Goal: Entertainment & Leisure: Consume media (video, audio)

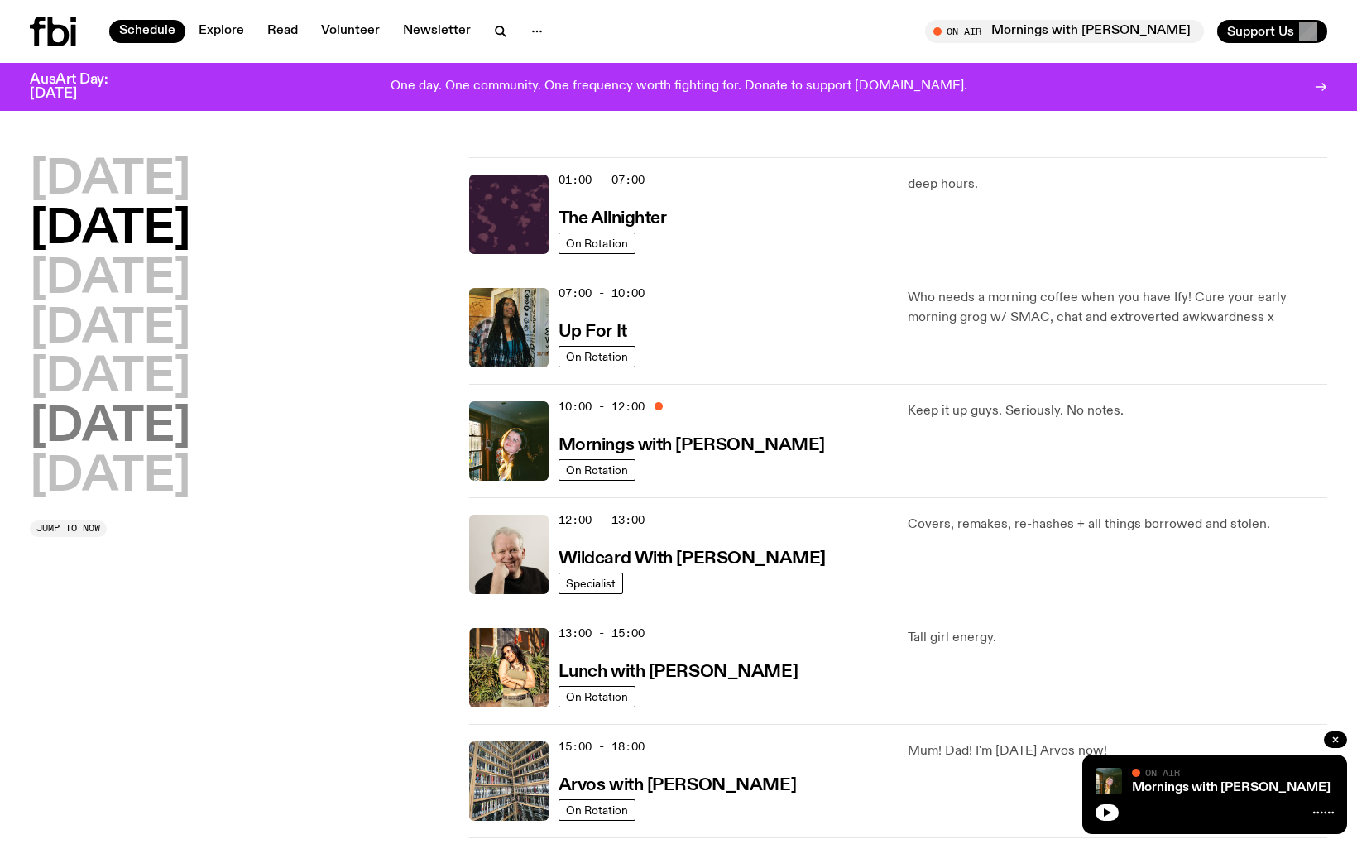
click at [117, 439] on h2 "[DATE]" at bounding box center [110, 427] width 160 height 46
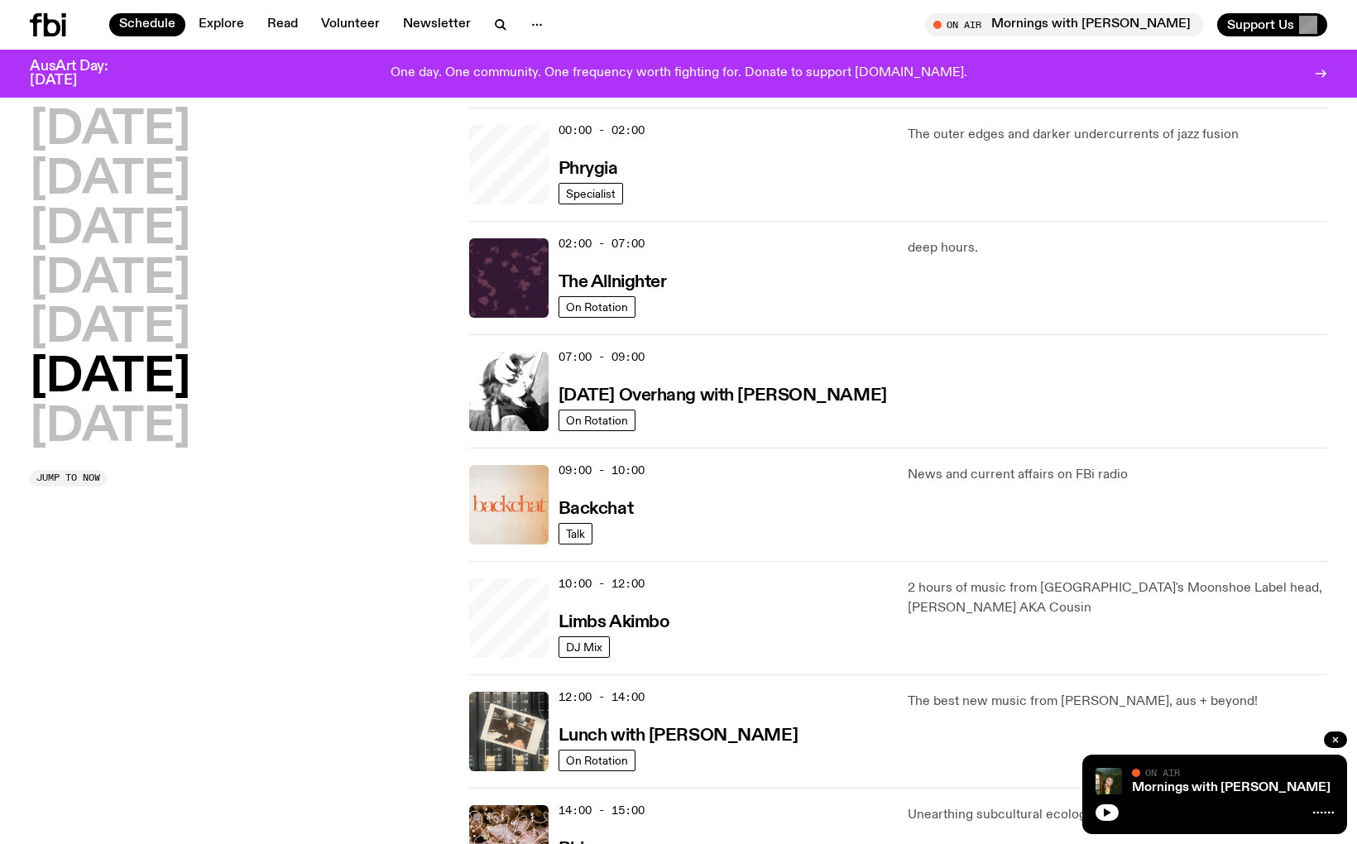
scroll to position [46, 0]
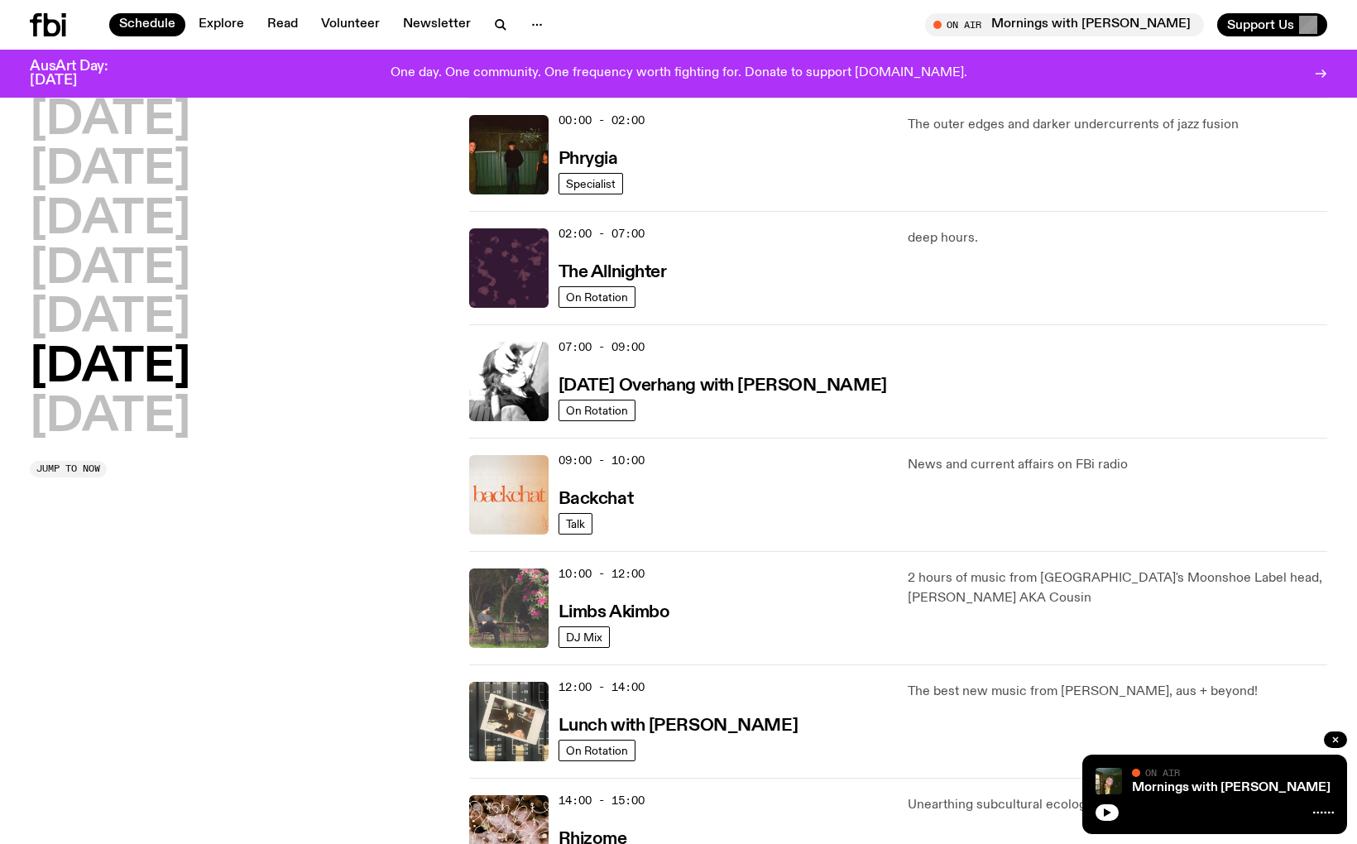
click at [519, 608] on img at bounding box center [508, 607] width 79 height 79
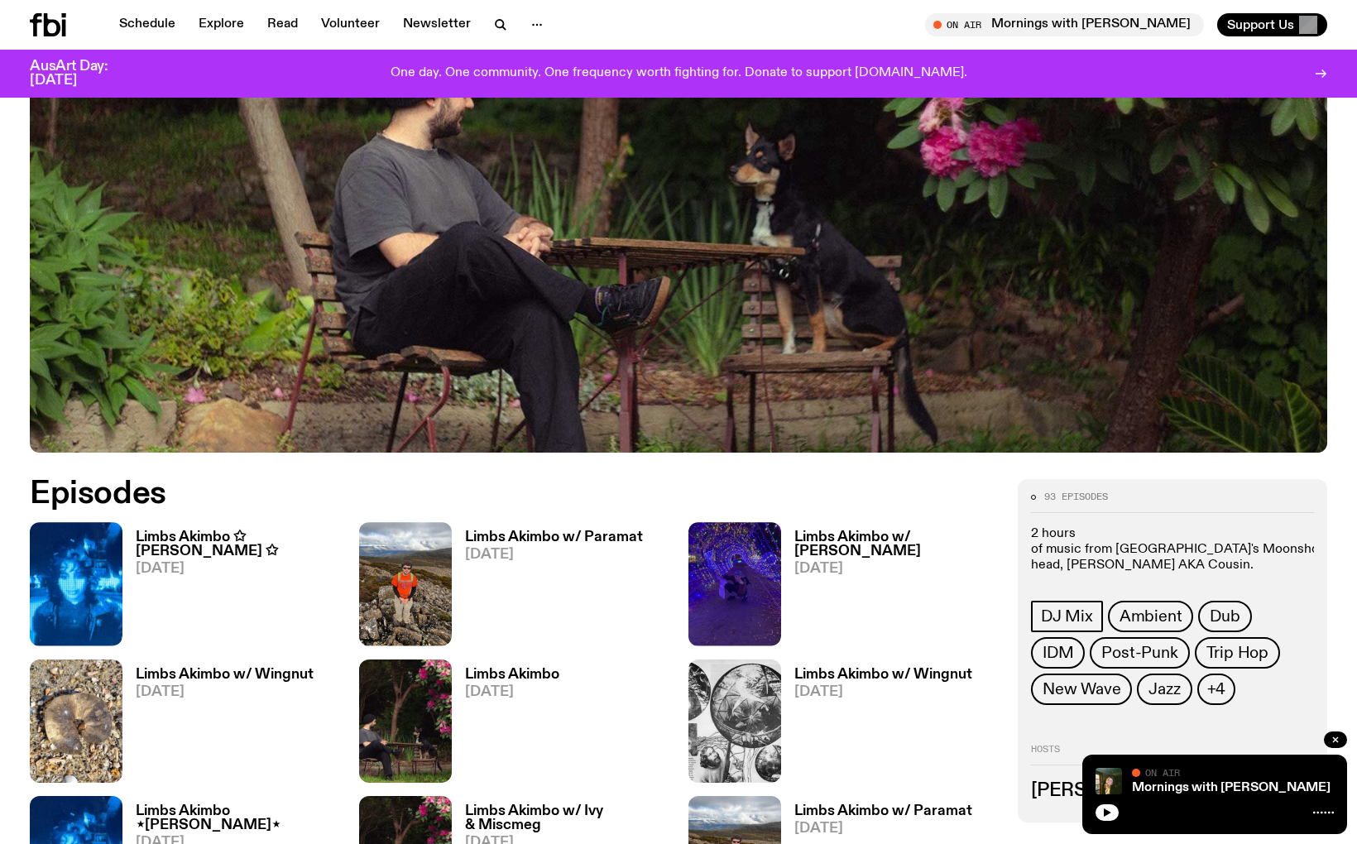
scroll to position [511, 0]
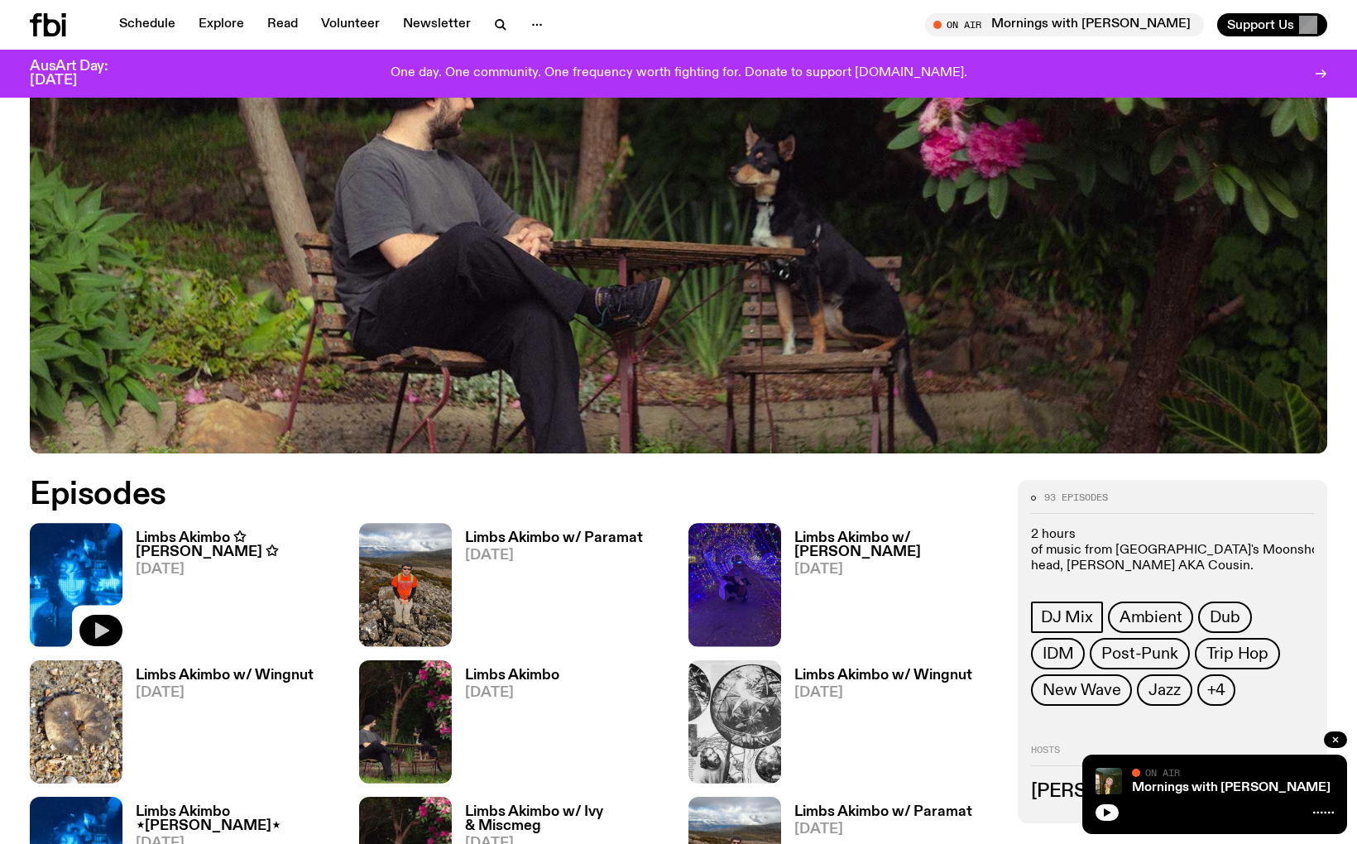
click at [106, 628] on icon "button" at bounding box center [101, 630] width 20 height 20
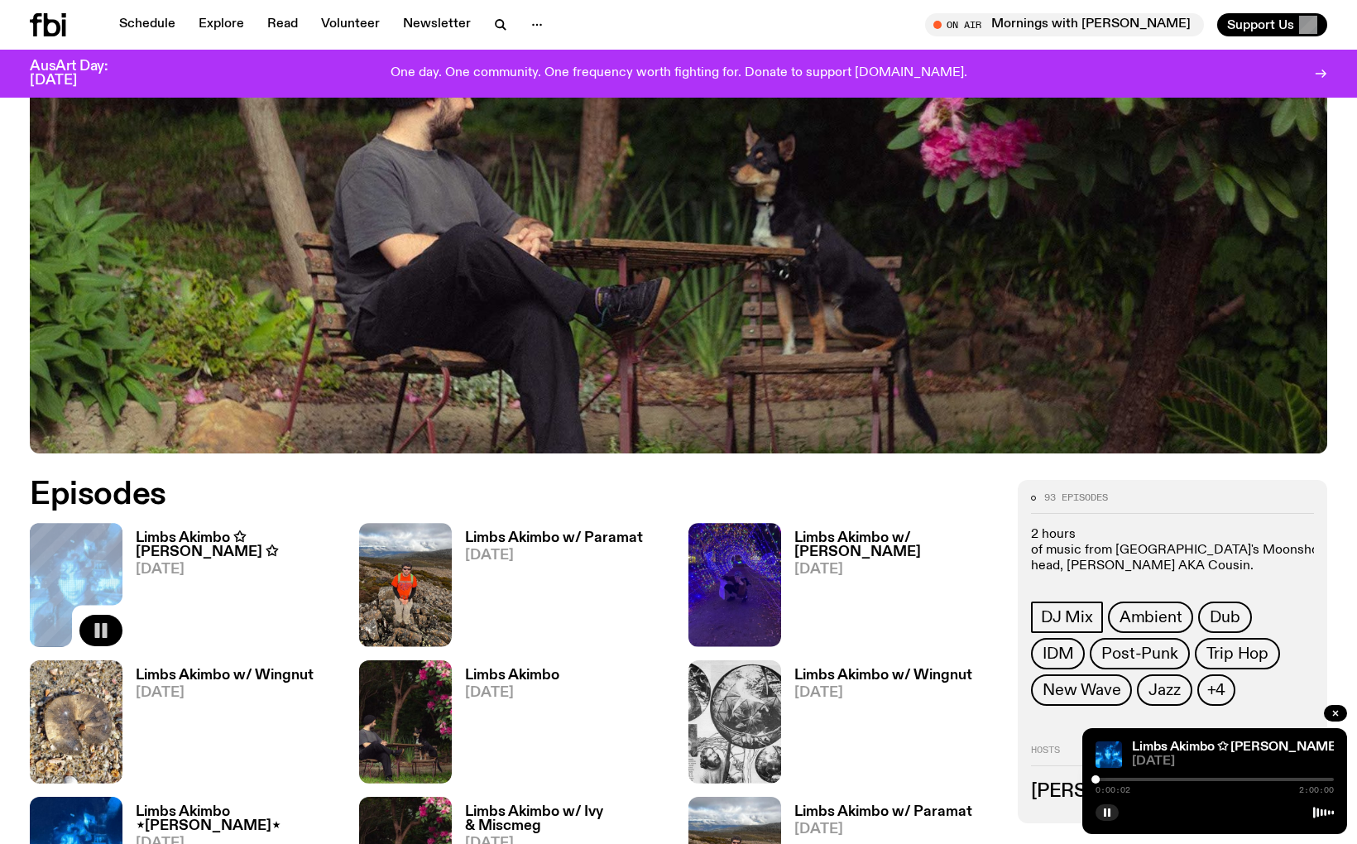
click at [1103, 778] on div at bounding box center [1214, 779] width 238 height 3
click at [1137, 778] on div at bounding box center [1214, 779] width 238 height 3
click at [1146, 774] on div "0:21:16 2:00:00" at bounding box center [1214, 784] width 238 height 20
click at [1150, 781] on div "0:21:17 2:00:00" at bounding box center [1214, 784] width 238 height 20
click at [1154, 779] on div at bounding box center [1214, 779] width 238 height 3
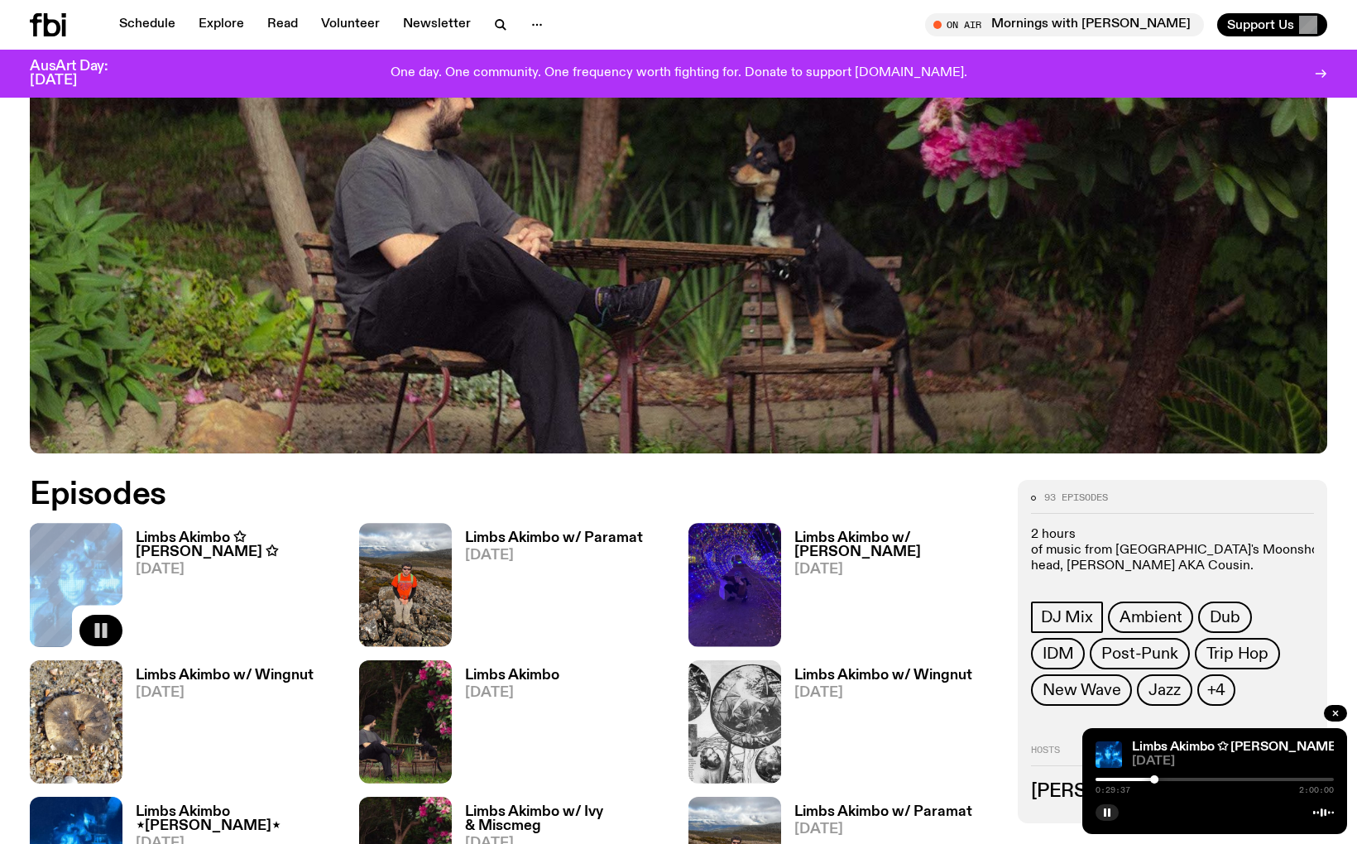
click at [1175, 779] on div at bounding box center [1214, 779] width 238 height 3
click at [1183, 778] on div at bounding box center [1214, 779] width 238 height 3
click at [1199, 779] on div at bounding box center [1214, 779] width 238 height 3
click at [1220, 777] on div "0:52:33 2:00:00" at bounding box center [1214, 784] width 238 height 20
click at [1221, 780] on div at bounding box center [1214, 779] width 238 height 3
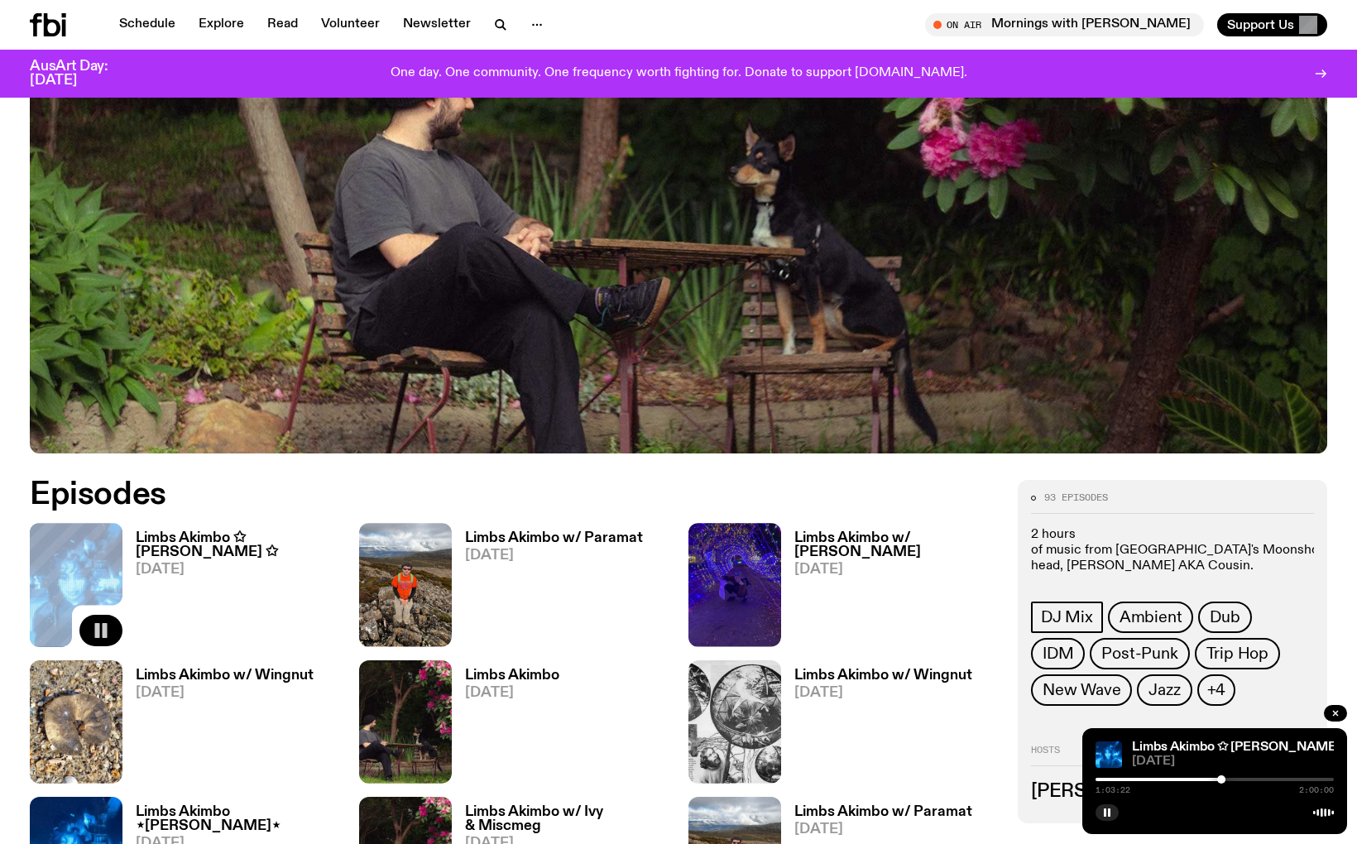
click at [1242, 778] on div at bounding box center [1214, 779] width 238 height 3
click at [1236, 778] on div at bounding box center [1122, 779] width 238 height 3
